Goal: Navigation & Orientation: Find specific page/section

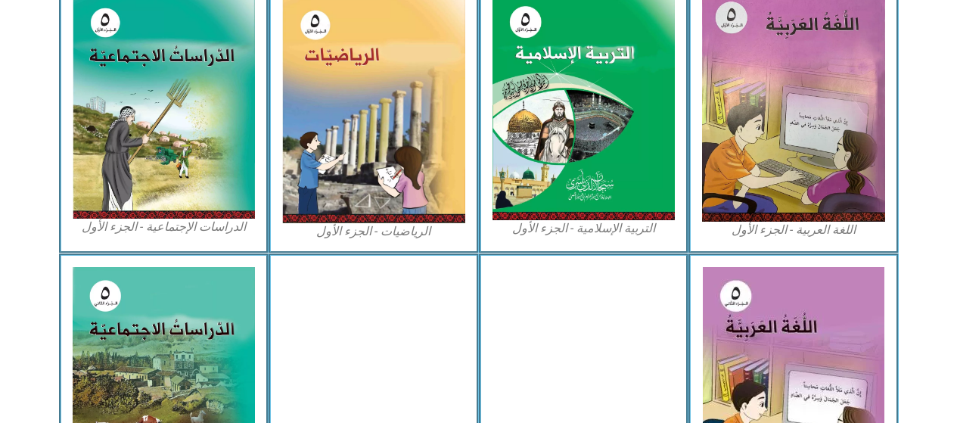
scroll to position [491, 0]
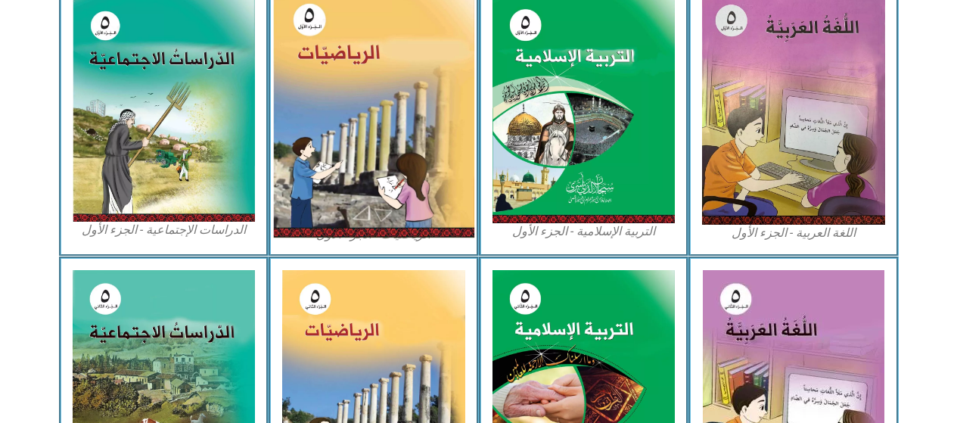
click at [408, 182] on img at bounding box center [373, 111] width 201 height 253
click at [431, 207] on img at bounding box center [373, 111] width 201 height 253
click at [367, 160] on img at bounding box center [373, 111] width 201 height 253
click at [372, 156] on img at bounding box center [373, 111] width 201 height 253
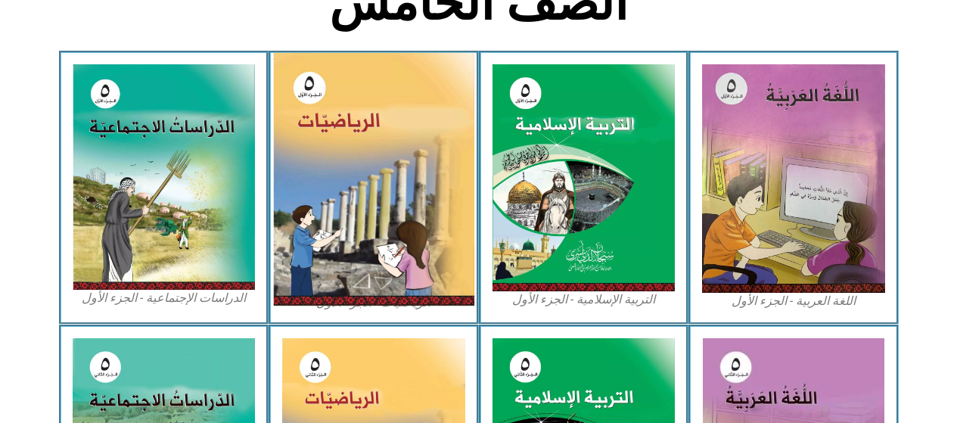
scroll to position [426, 0]
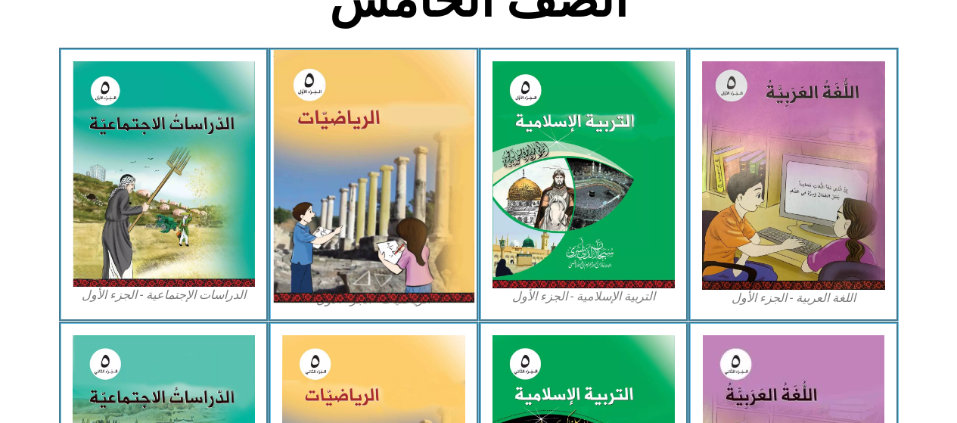
click at [364, 207] on img at bounding box center [373, 176] width 201 height 253
click at [364, 201] on img at bounding box center [373, 176] width 201 height 253
click at [438, 279] on img at bounding box center [373, 176] width 201 height 253
click at [434, 272] on img at bounding box center [373, 176] width 201 height 253
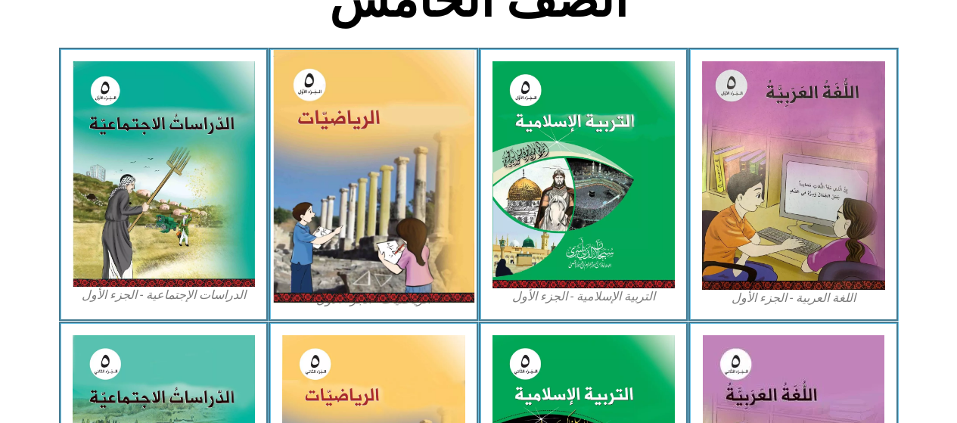
click at [428, 267] on img at bounding box center [373, 176] width 201 height 253
click at [422, 266] on img at bounding box center [373, 176] width 201 height 253
click at [412, 273] on img at bounding box center [373, 176] width 201 height 253
click at [407, 269] on img at bounding box center [373, 176] width 201 height 253
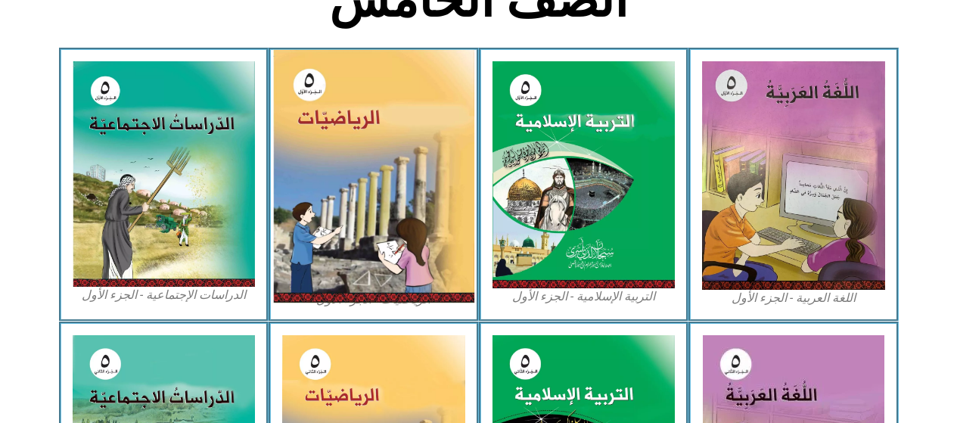
click at [404, 260] on img at bounding box center [373, 176] width 201 height 253
click at [437, 275] on img at bounding box center [373, 176] width 201 height 253
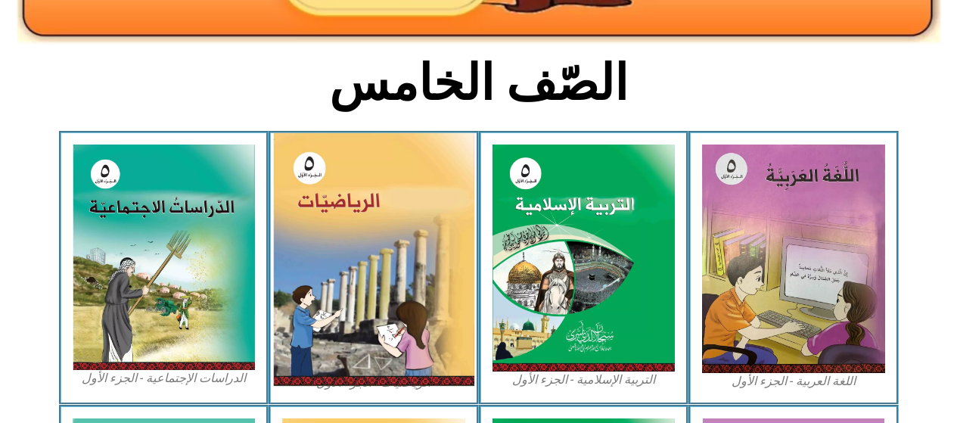
scroll to position [341, 0]
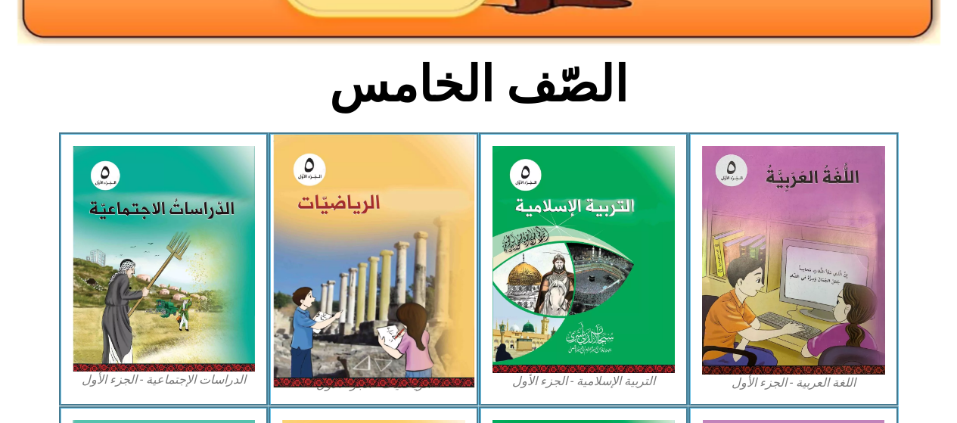
click at [372, 332] on img at bounding box center [373, 261] width 201 height 253
click at [369, 330] on img at bounding box center [373, 261] width 201 height 253
click at [365, 331] on img at bounding box center [373, 261] width 201 height 253
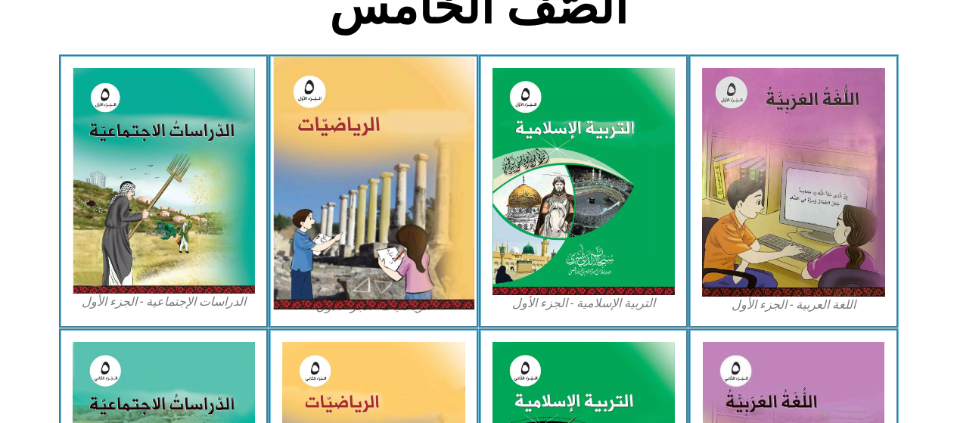
scroll to position [419, 0]
click at [431, 234] on img at bounding box center [373, 183] width 201 height 253
click at [421, 266] on img at bounding box center [373, 183] width 201 height 253
click at [422, 267] on img at bounding box center [373, 183] width 201 height 253
click at [419, 276] on img at bounding box center [373, 183] width 201 height 253
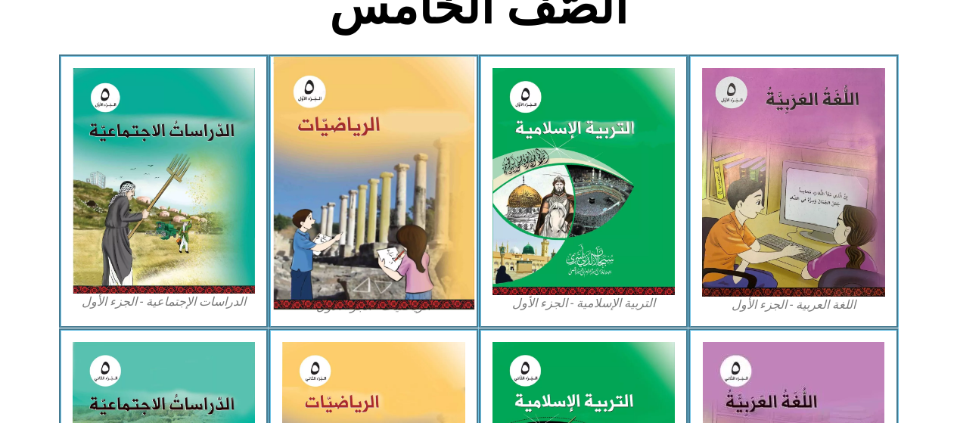
click at [419, 276] on img at bounding box center [373, 183] width 201 height 253
click at [421, 266] on img at bounding box center [373, 183] width 201 height 253
click at [428, 272] on img at bounding box center [373, 183] width 201 height 253
click at [437, 269] on img at bounding box center [373, 183] width 201 height 253
click at [426, 276] on img at bounding box center [373, 183] width 201 height 253
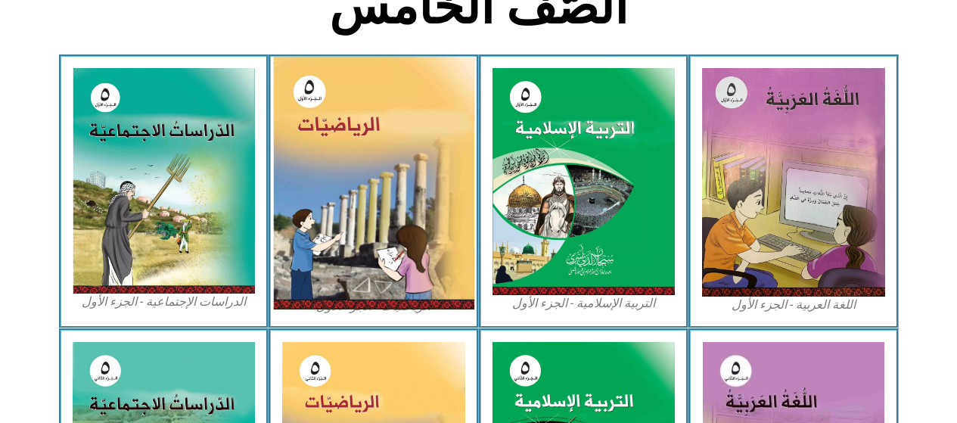
click at [426, 276] on img at bounding box center [373, 183] width 201 height 253
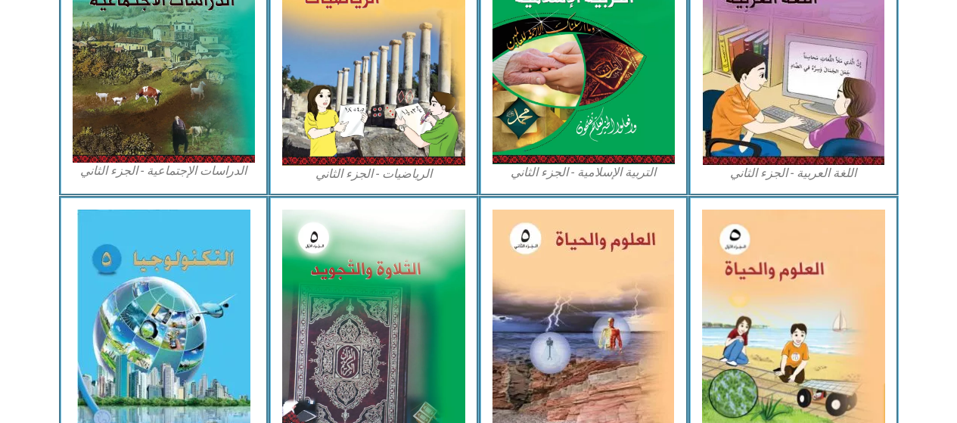
scroll to position [932, 0]
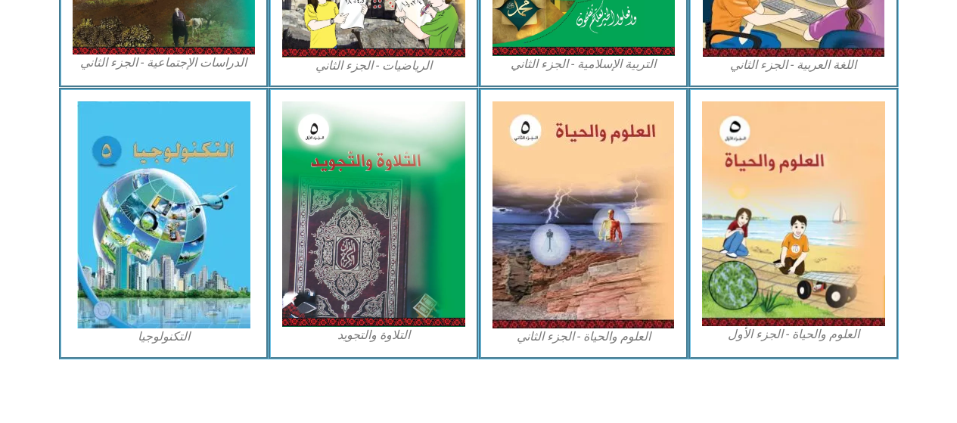
click at [599, 205] on img at bounding box center [584, 214] width 182 height 227
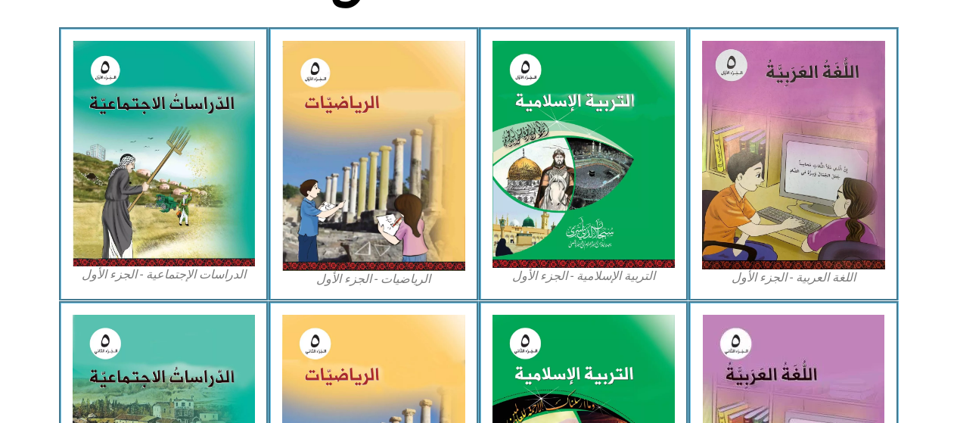
scroll to position [445, 0]
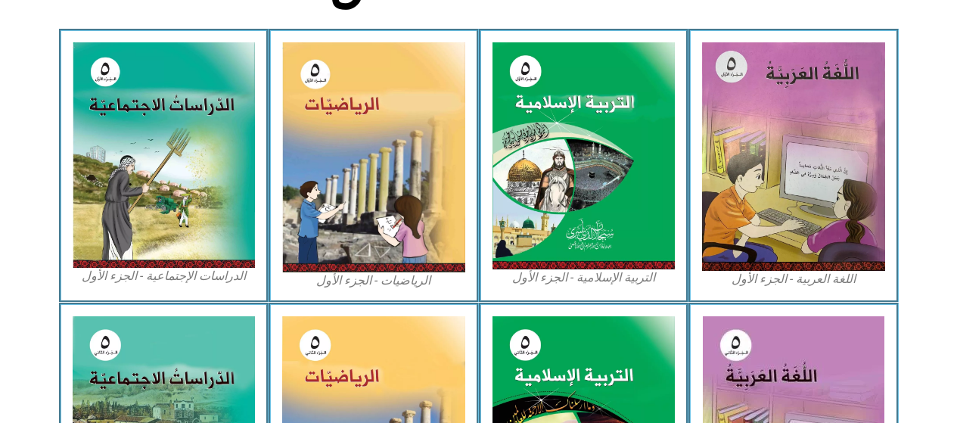
click at [416, 227] on img at bounding box center [373, 157] width 183 height 230
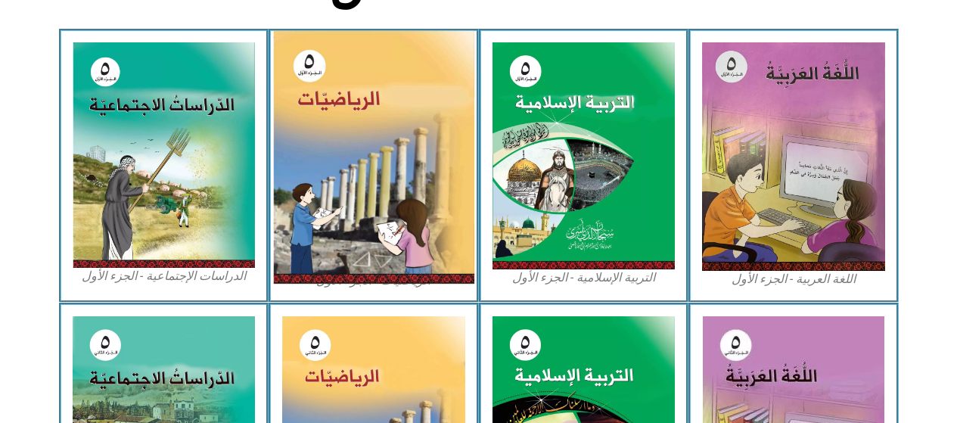
click at [410, 231] on img at bounding box center [373, 157] width 201 height 253
click at [420, 235] on img at bounding box center [373, 157] width 201 height 253
click at [424, 248] on img at bounding box center [373, 157] width 201 height 253
click at [378, 251] on img at bounding box center [373, 157] width 201 height 253
click at [380, 271] on img at bounding box center [373, 157] width 201 height 253
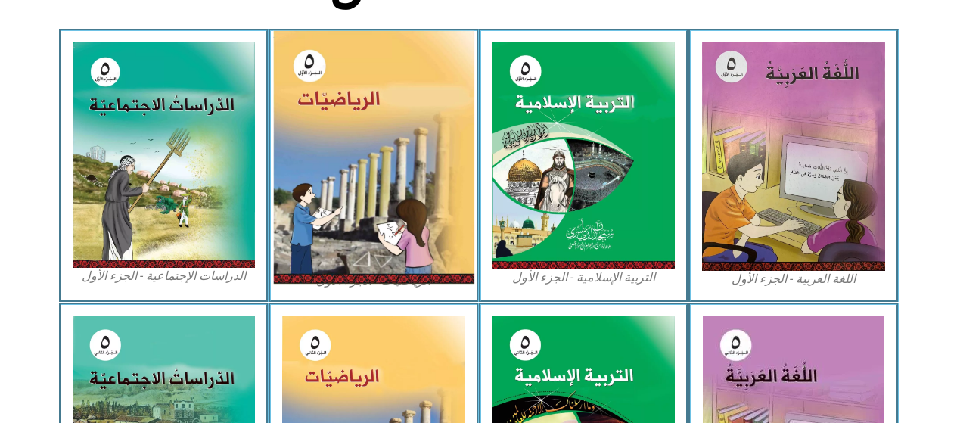
click at [380, 271] on img at bounding box center [373, 157] width 201 height 253
click at [379, 272] on img at bounding box center [373, 157] width 201 height 253
click at [372, 275] on img at bounding box center [373, 157] width 201 height 253
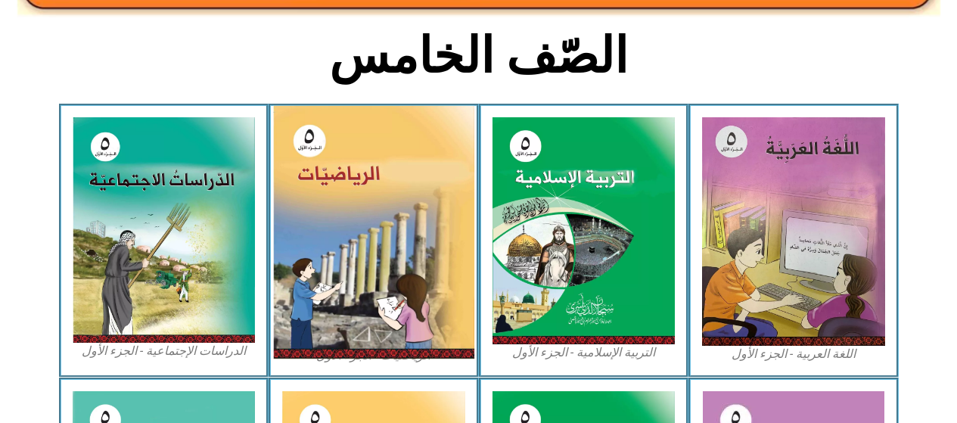
scroll to position [360, 0]
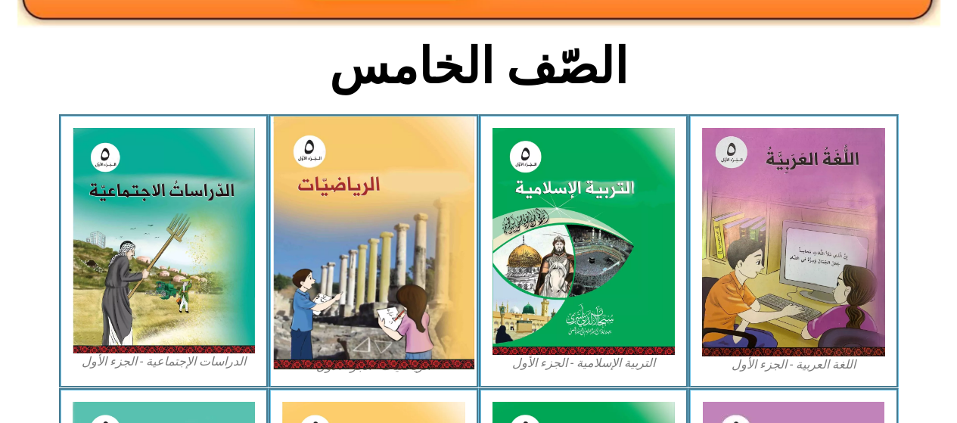
click at [447, 319] on img at bounding box center [373, 243] width 201 height 253
click at [453, 340] on img at bounding box center [373, 243] width 201 height 253
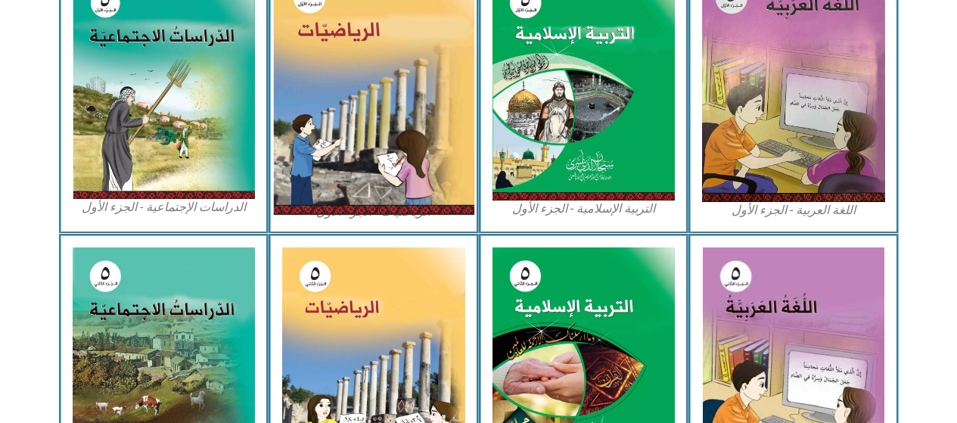
scroll to position [515, 0]
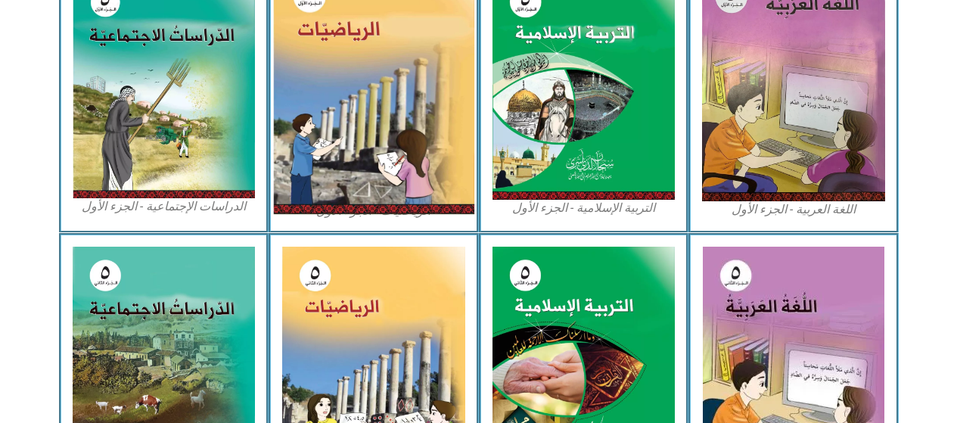
click at [320, 105] on img at bounding box center [373, 87] width 201 height 253
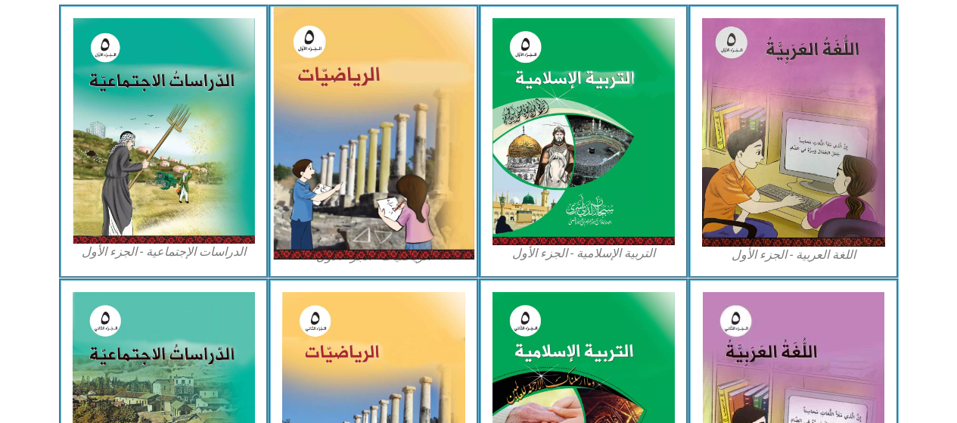
scroll to position [472, 0]
